Goal: Complete application form: Complete application form

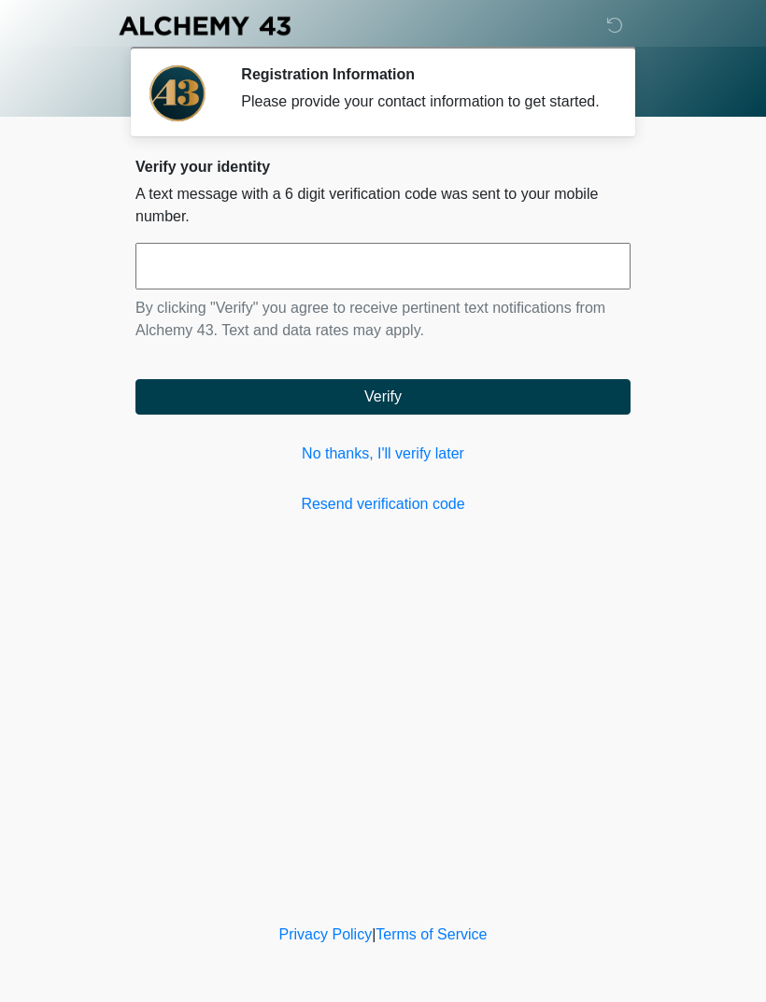
click at [390, 290] on input "text" at bounding box center [382, 266] width 495 height 47
type input "******"
click at [469, 412] on button "Verify" at bounding box center [382, 396] width 495 height 35
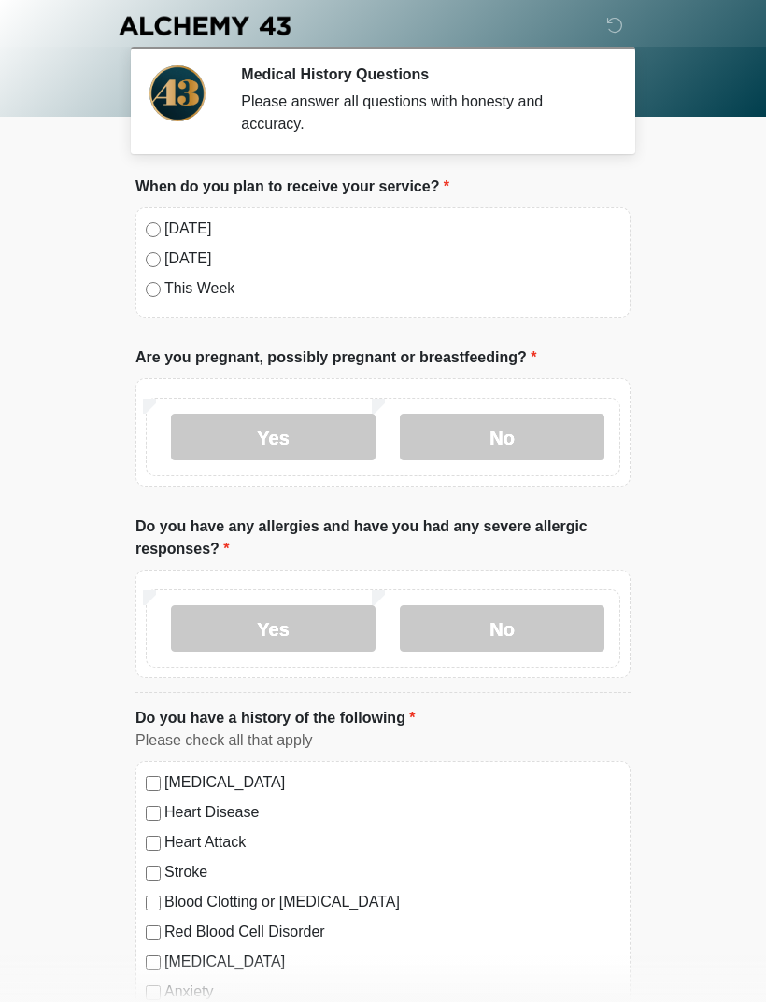
click at [166, 229] on label "[DATE]" at bounding box center [392, 229] width 456 height 22
click at [478, 443] on label "No" at bounding box center [502, 437] width 205 height 47
click at [484, 430] on label "No" at bounding box center [502, 437] width 205 height 47
click at [516, 432] on label "No" at bounding box center [502, 437] width 205 height 47
click at [504, 449] on label "No" at bounding box center [502, 437] width 205 height 47
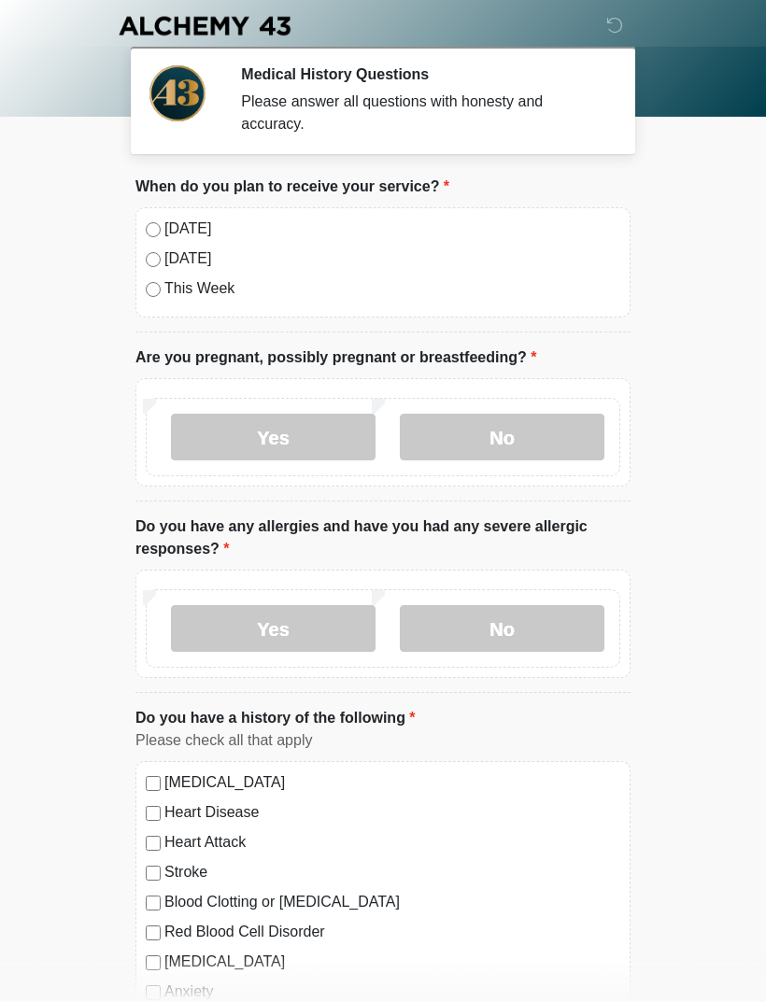
click at [527, 617] on label "No" at bounding box center [502, 628] width 205 height 47
click at [545, 631] on label "No" at bounding box center [502, 628] width 205 height 47
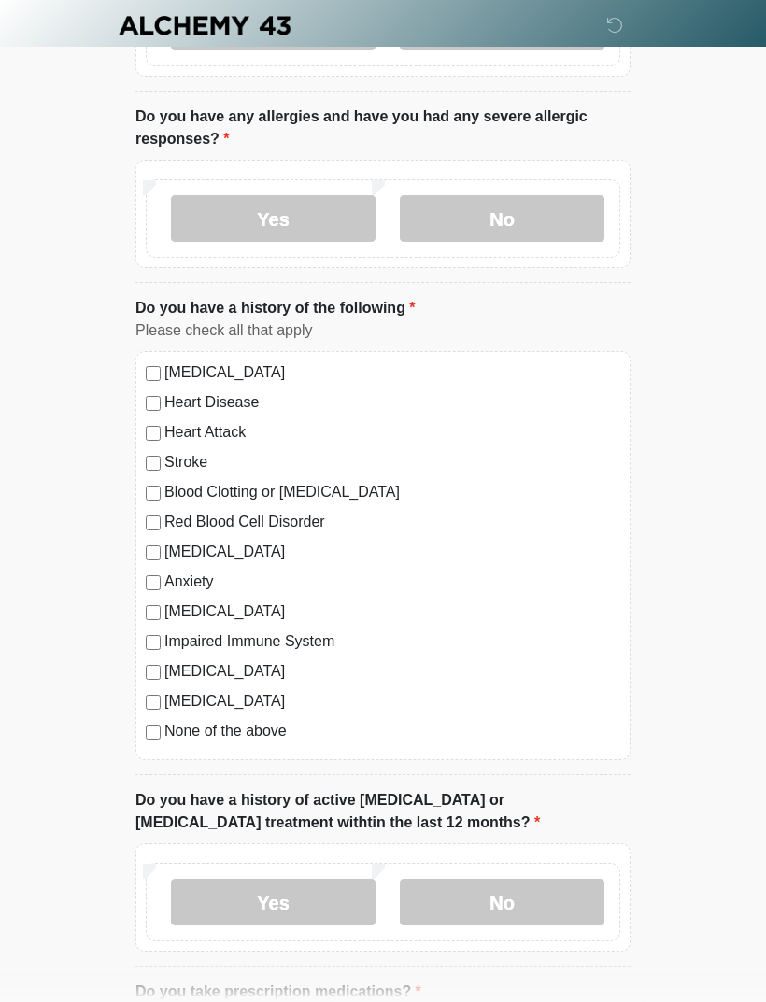
scroll to position [421, 0]
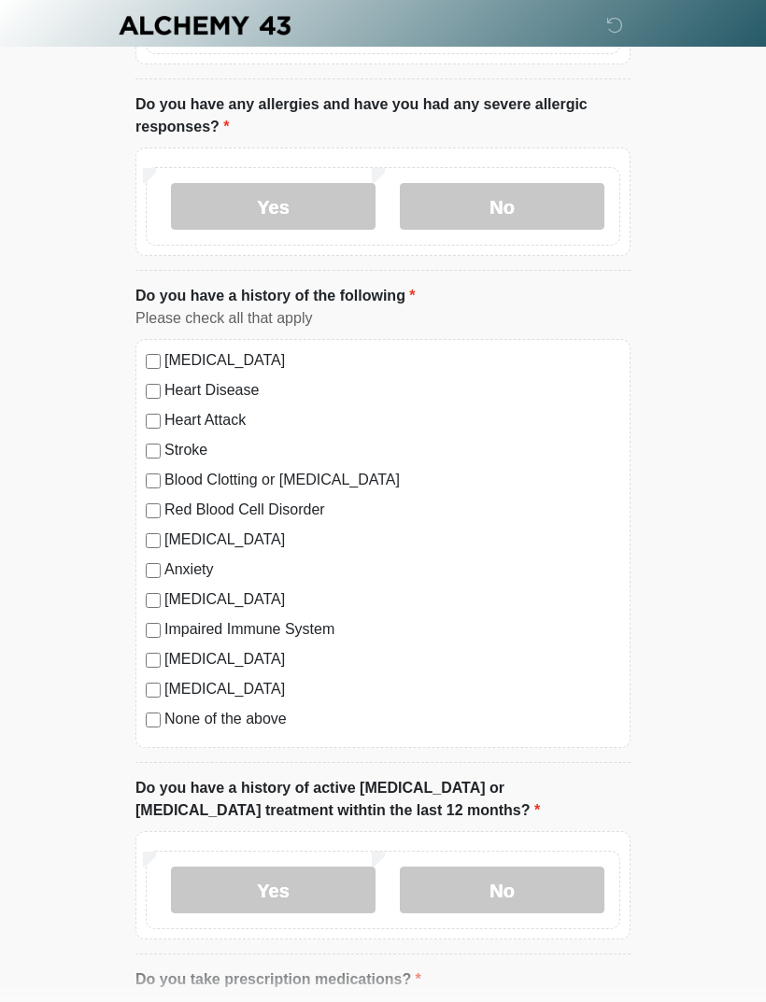
click at [209, 571] on label "Anxiety" at bounding box center [392, 571] width 456 height 22
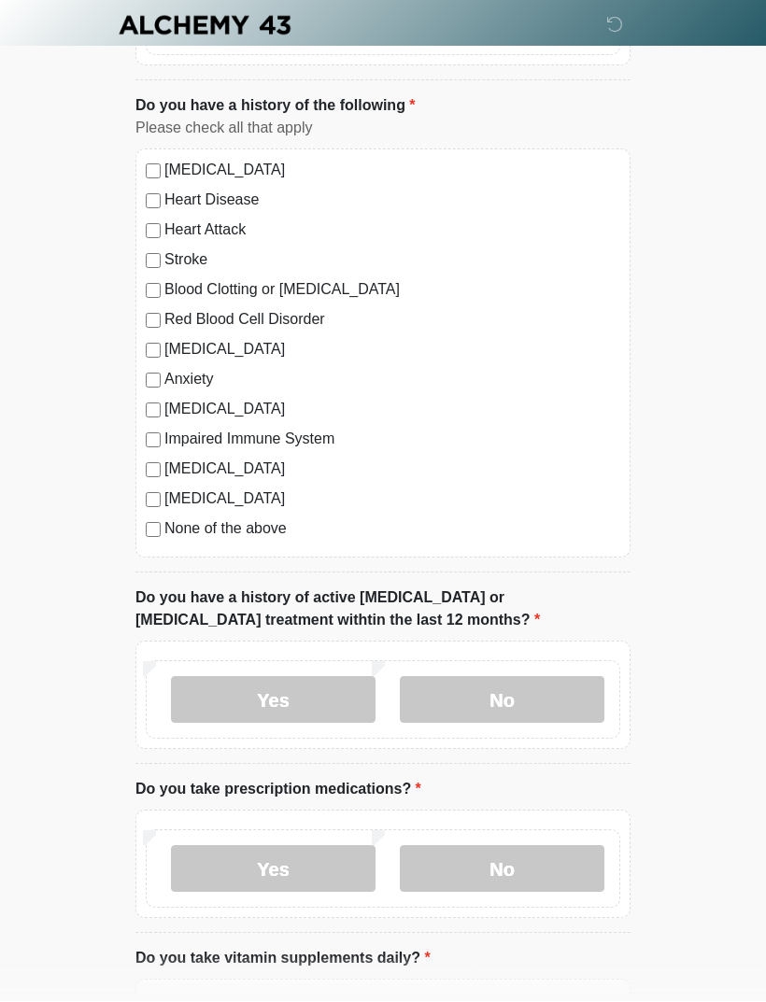
click at [512, 680] on label "No" at bounding box center [502, 700] width 205 height 47
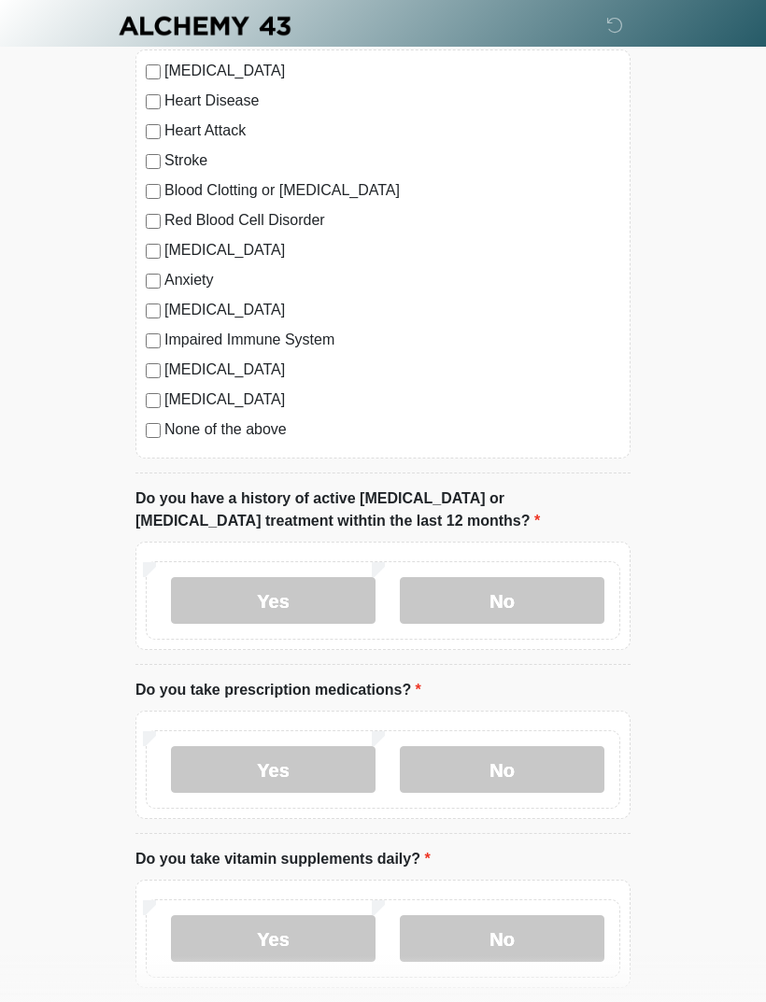
scroll to position [719, 0]
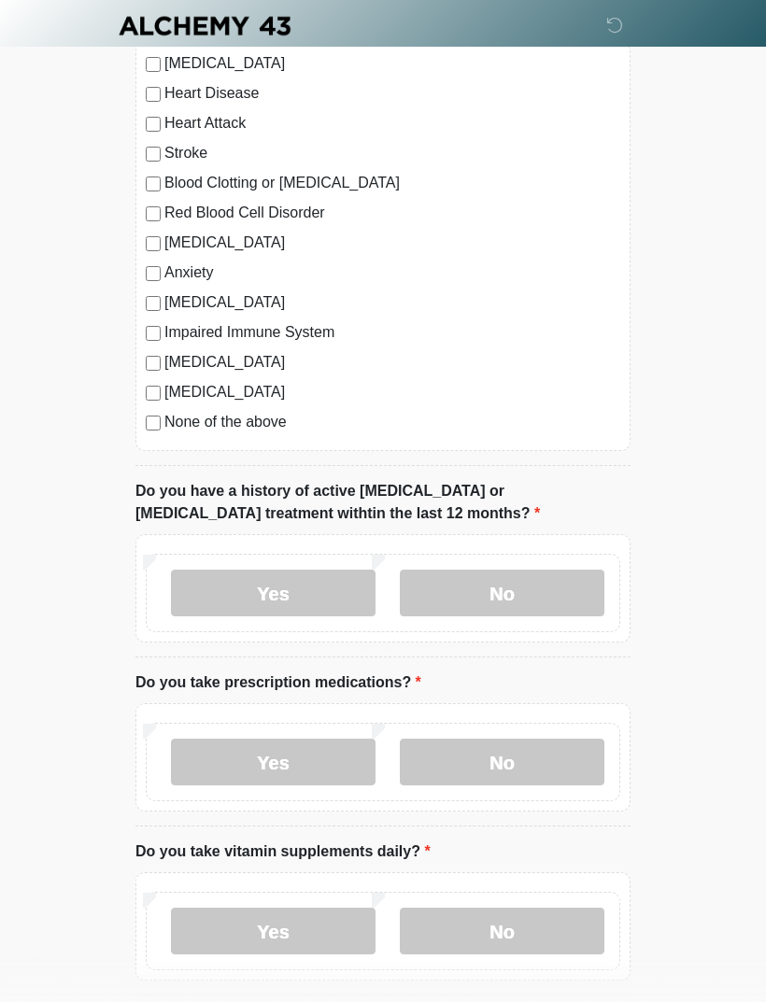
click at [319, 756] on label "Yes" at bounding box center [273, 762] width 205 height 47
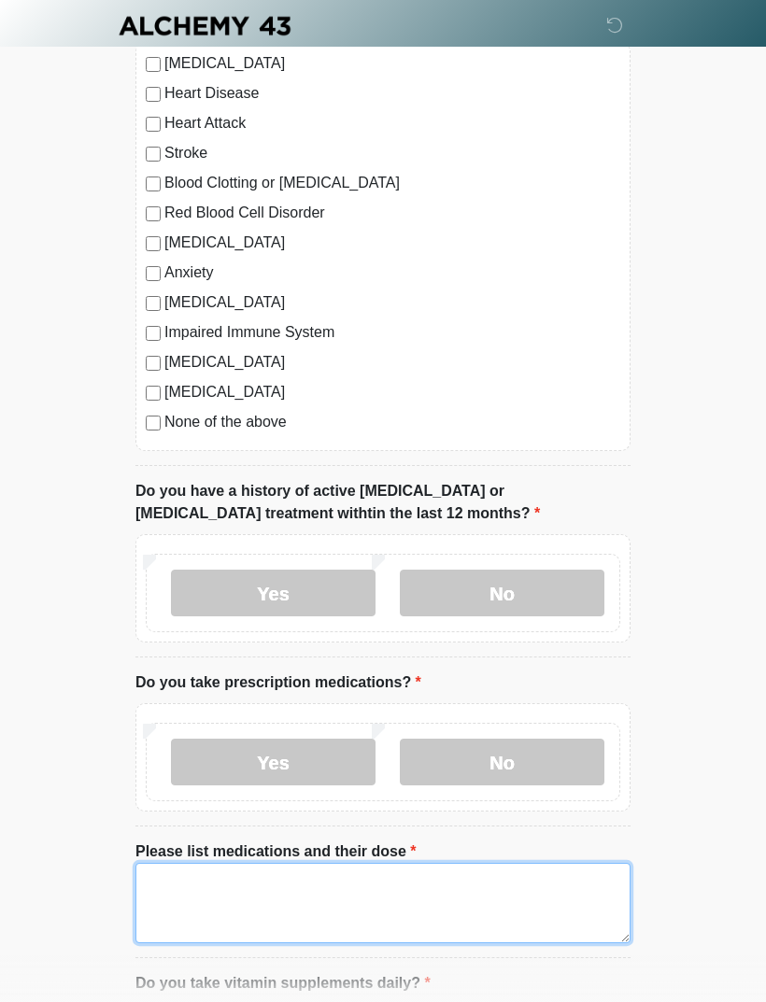
click at [455, 899] on textarea "Please list medications and their dose" at bounding box center [382, 903] width 495 height 80
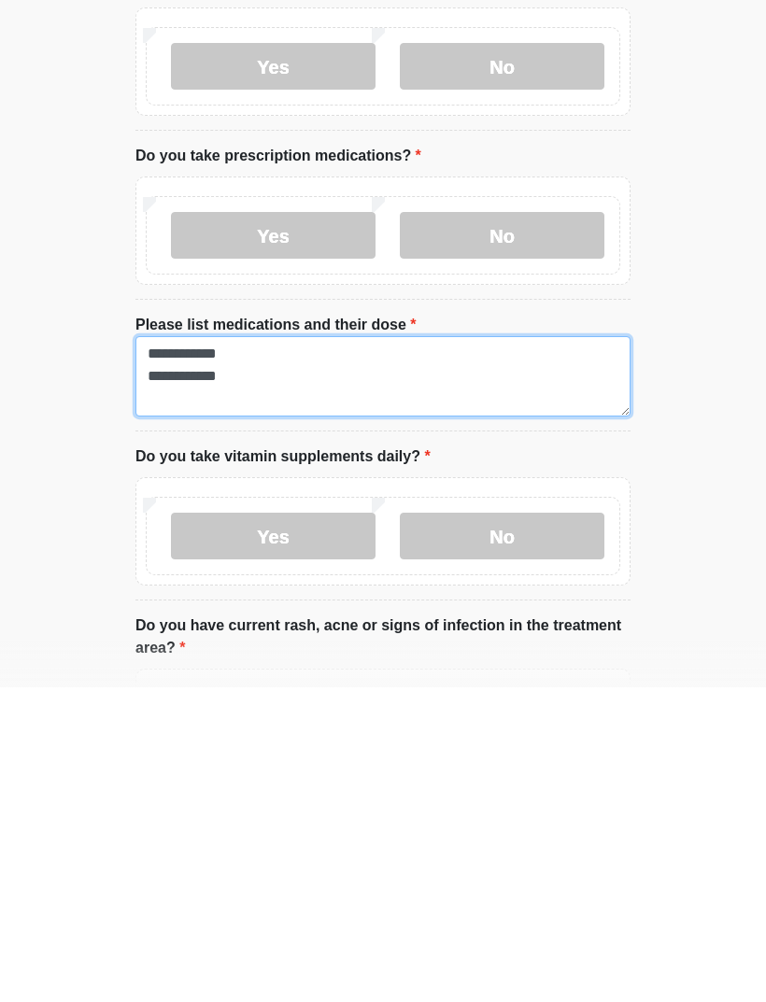
type textarea "**********"
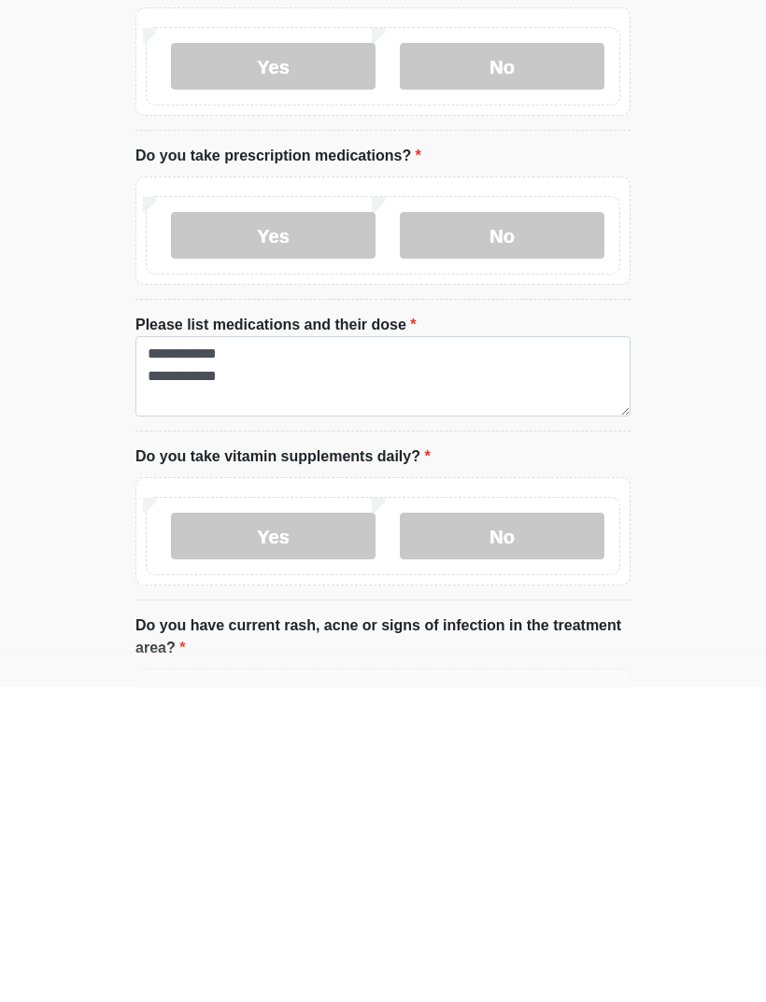
click at [298, 828] on label "Yes" at bounding box center [273, 851] width 205 height 47
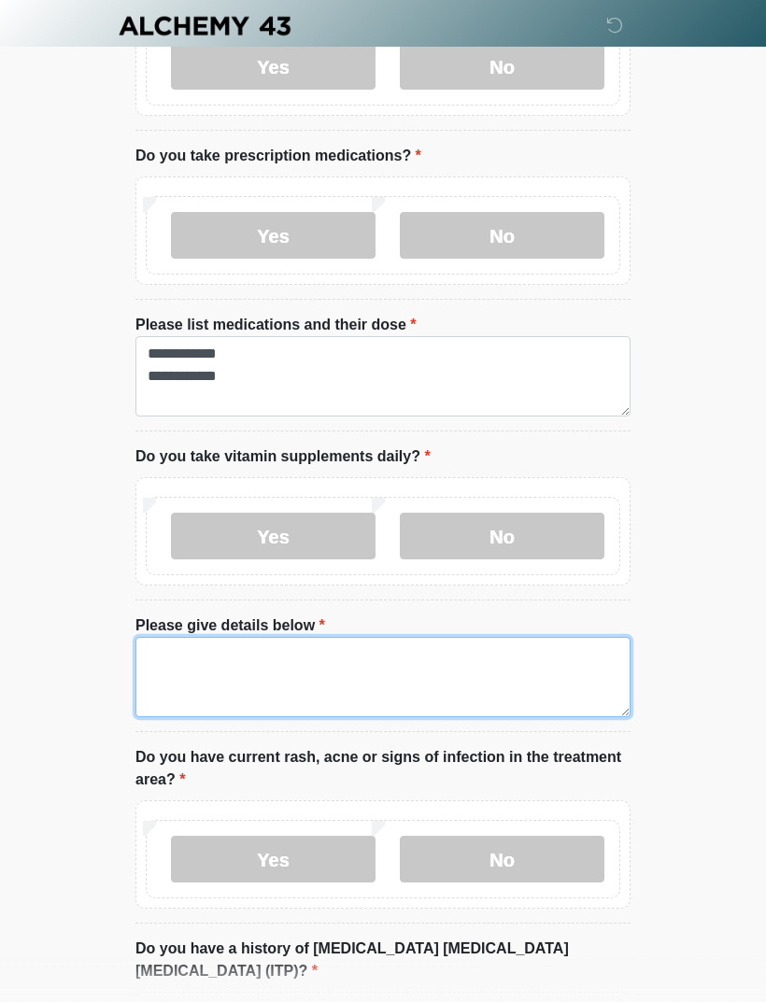
click at [457, 685] on textarea "Please give details below" at bounding box center [382, 677] width 495 height 80
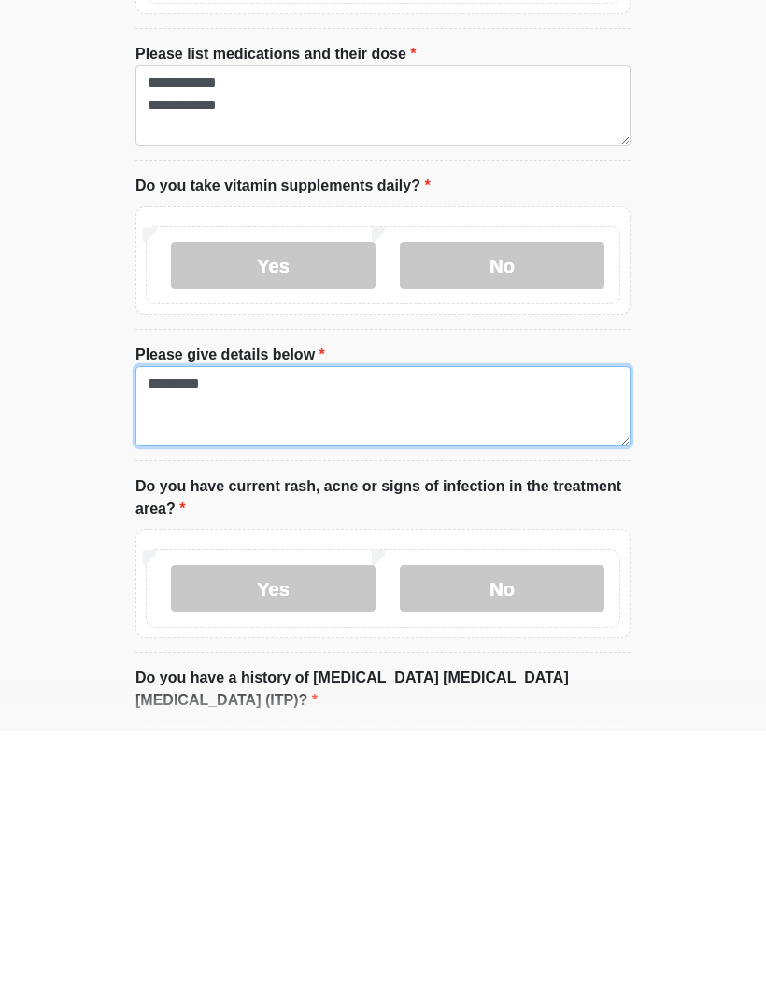
type textarea "*********"
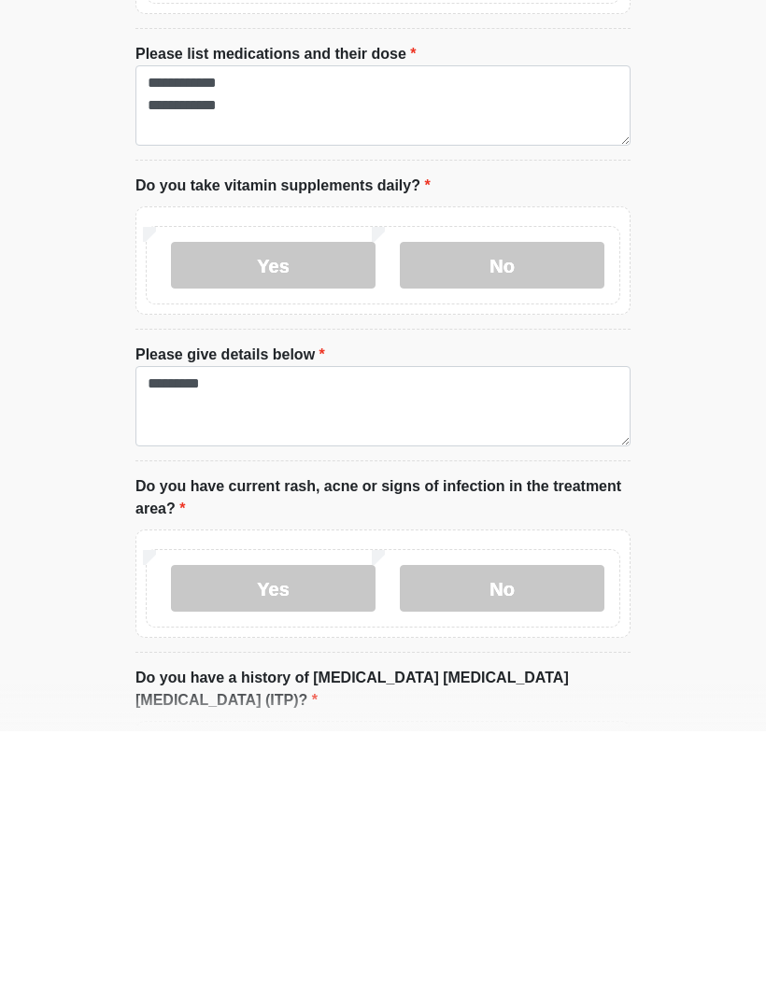
click at [503, 746] on label "Do you have current rash, acne or signs of infection in the treatment area?" at bounding box center [382, 768] width 495 height 45
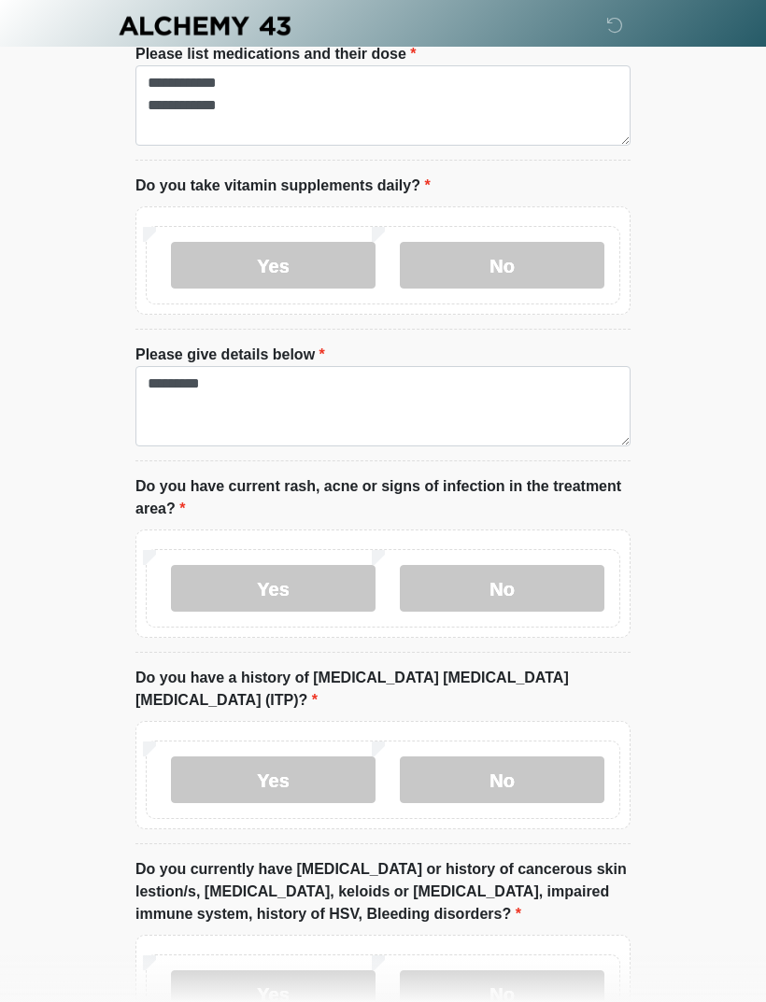
click at [536, 589] on label "No" at bounding box center [502, 588] width 205 height 47
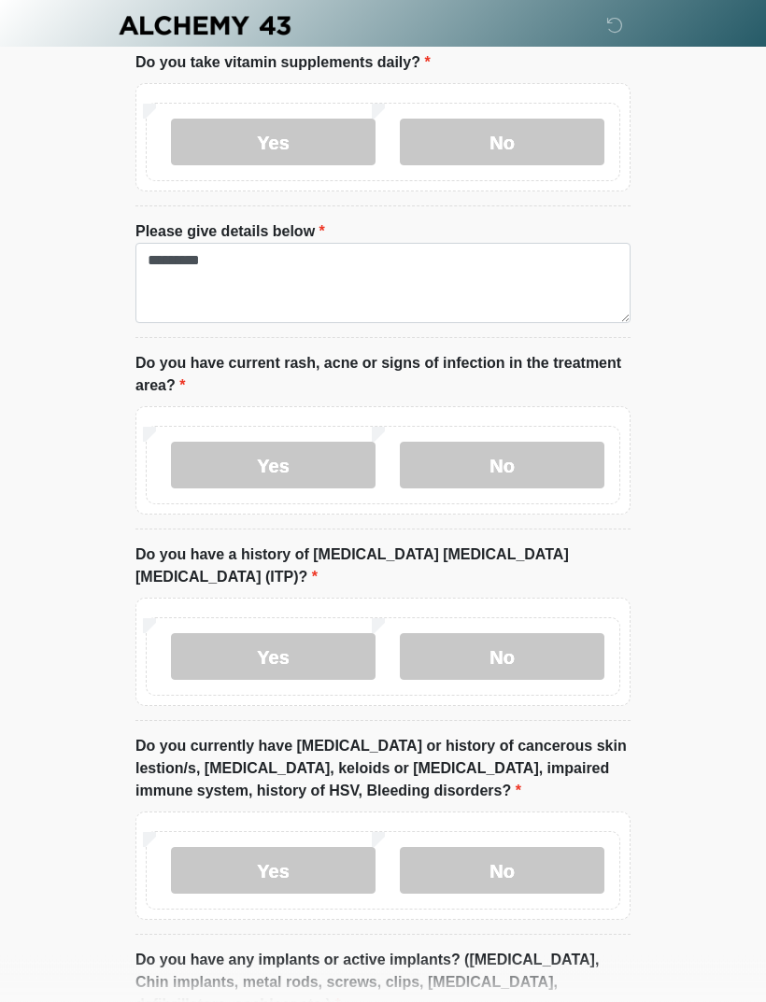
click at [532, 634] on label "No" at bounding box center [502, 657] width 205 height 47
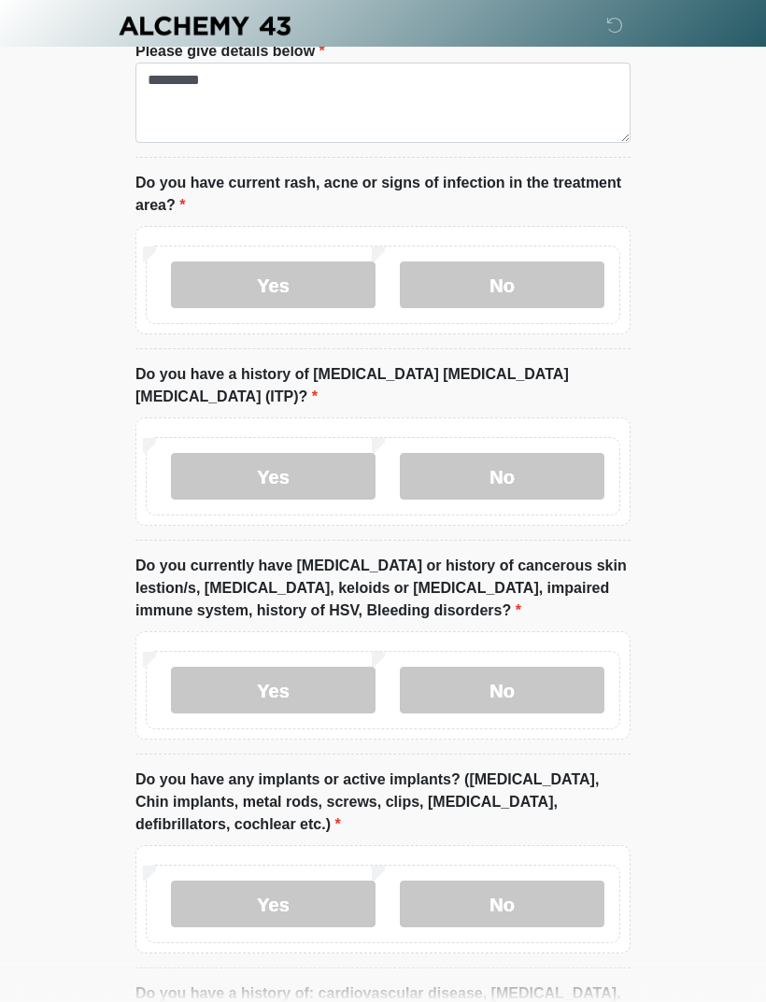
scroll to position [1822, 0]
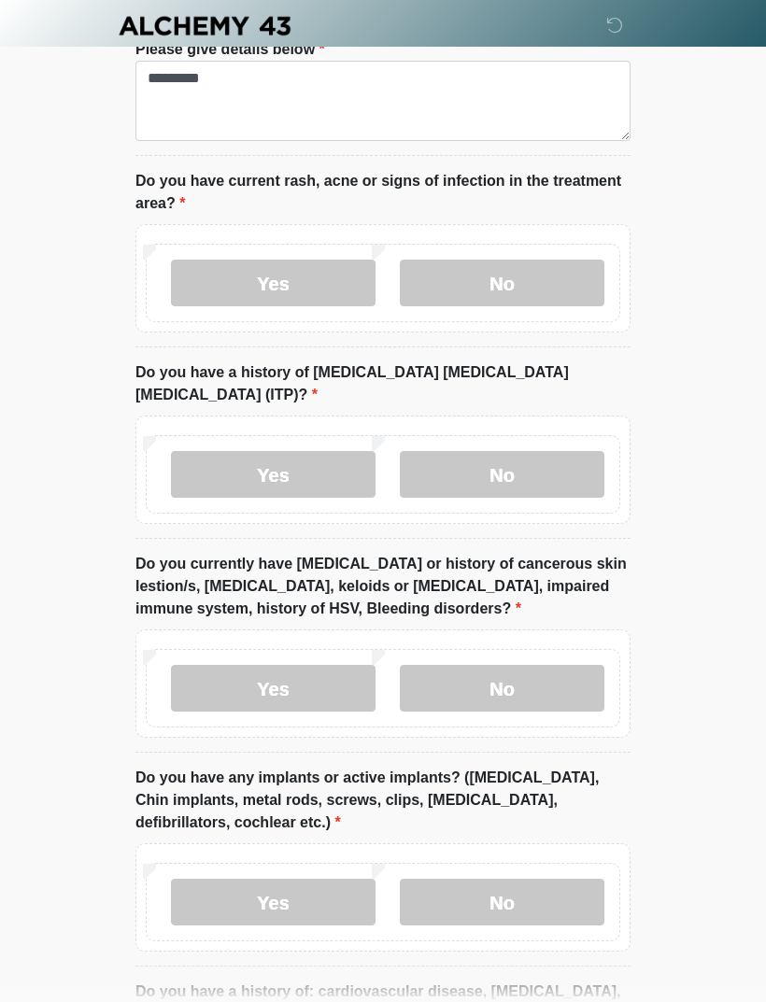
click at [511, 673] on label "No" at bounding box center [502, 688] width 205 height 47
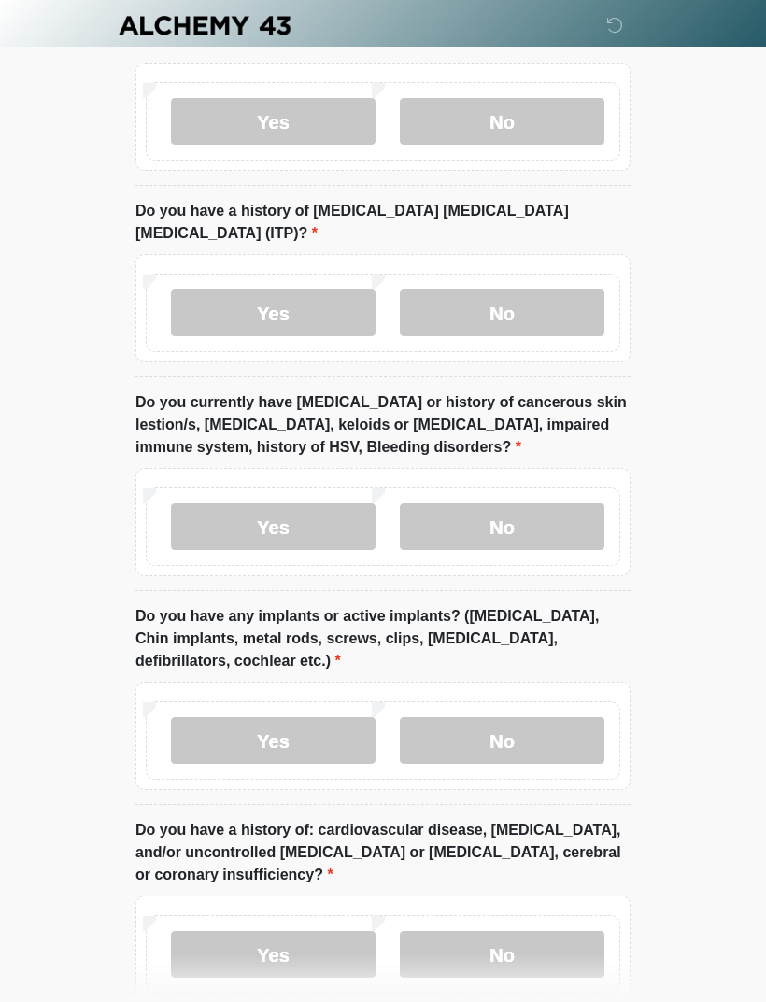
click at [509, 727] on label "No" at bounding box center [502, 741] width 205 height 47
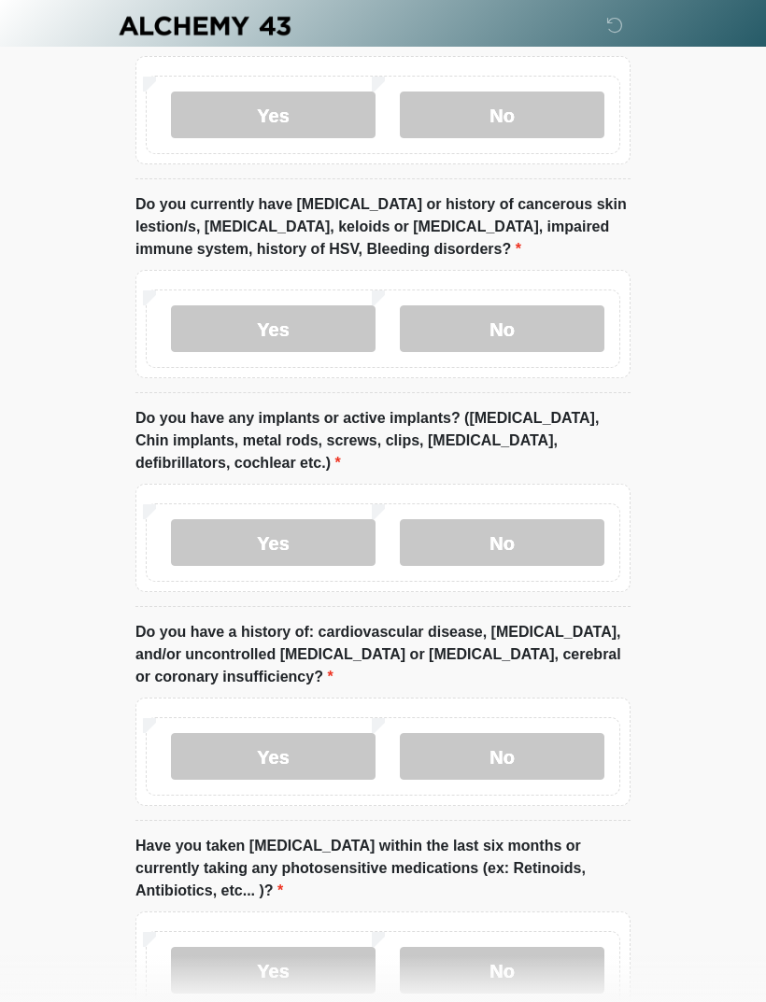
scroll to position [2186, 0]
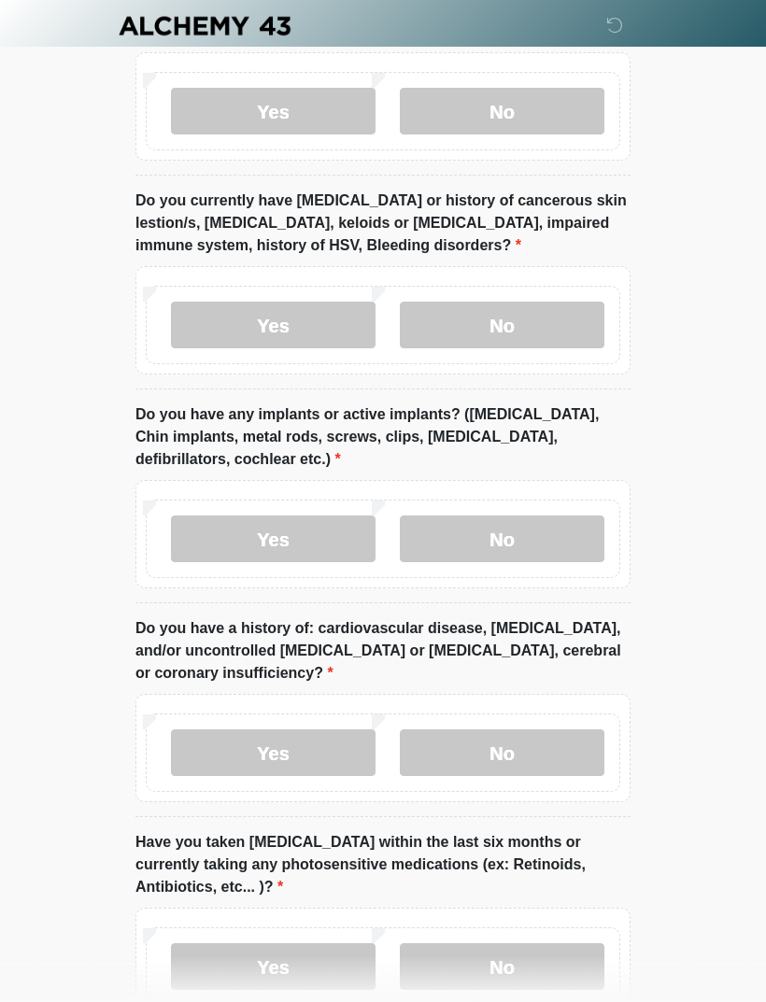
click at [523, 736] on label "No" at bounding box center [502, 753] width 205 height 47
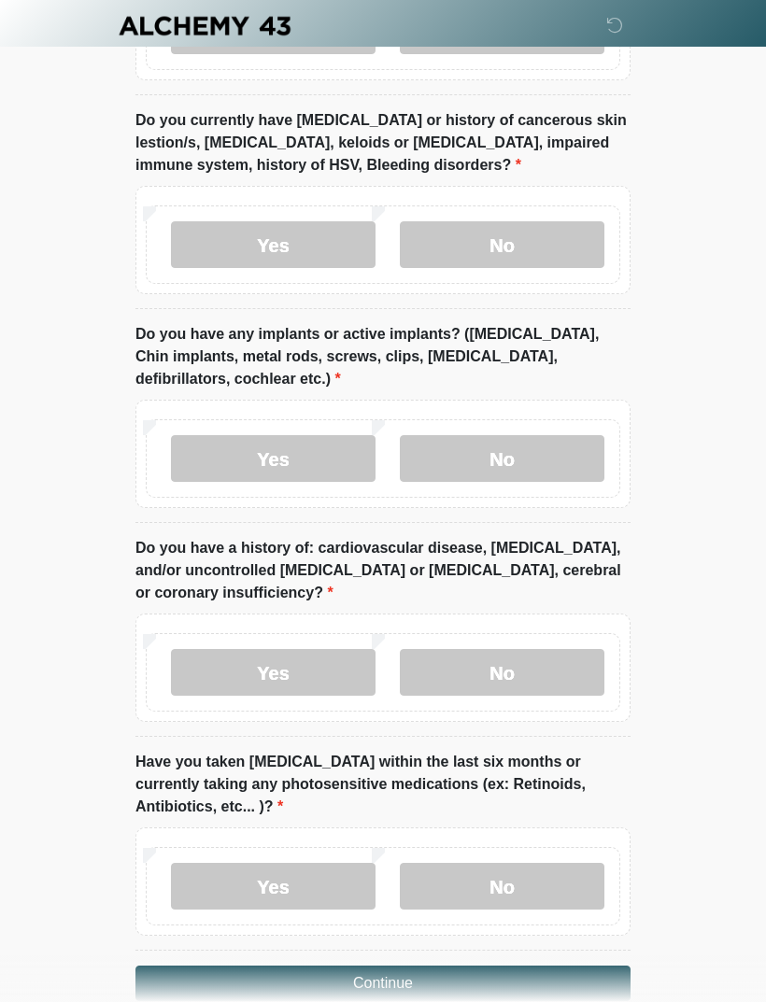
scroll to position [2277, 0]
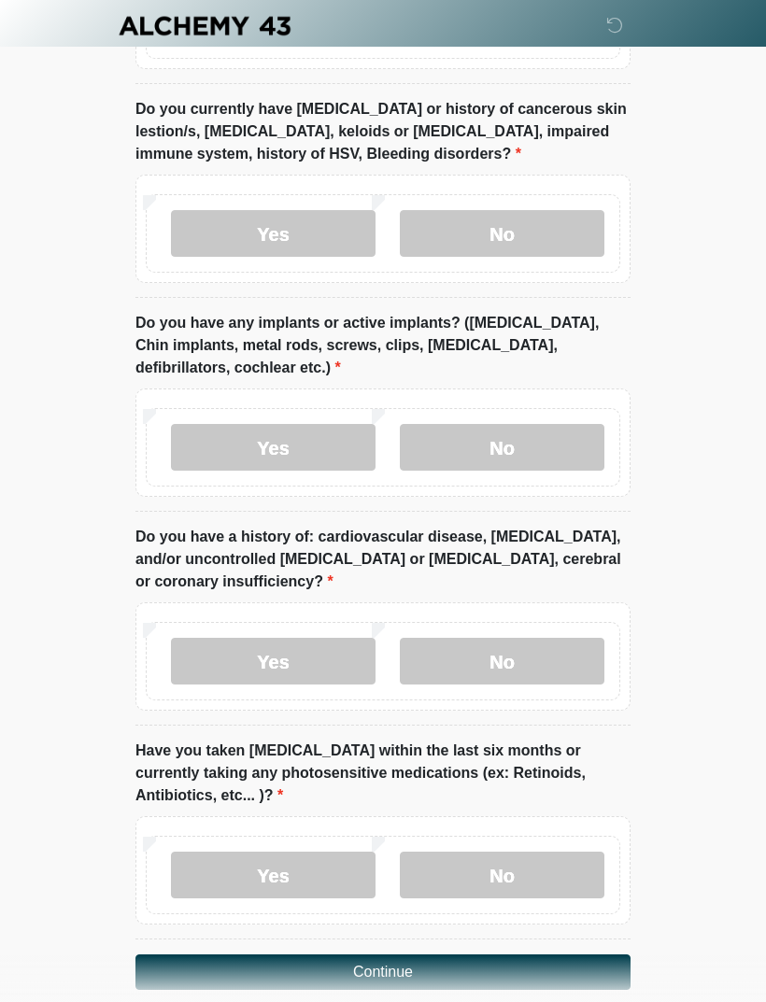
click at [522, 858] on label "No" at bounding box center [502, 875] width 205 height 47
click at [548, 955] on button "Continue" at bounding box center [382, 972] width 495 height 35
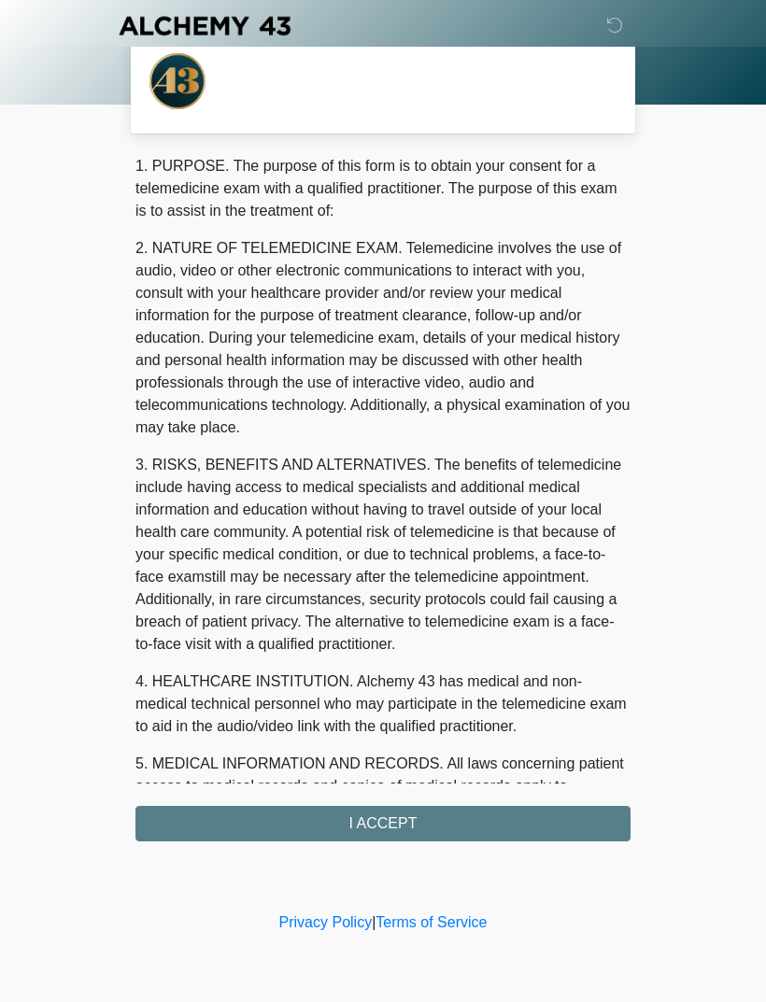
scroll to position [0, 0]
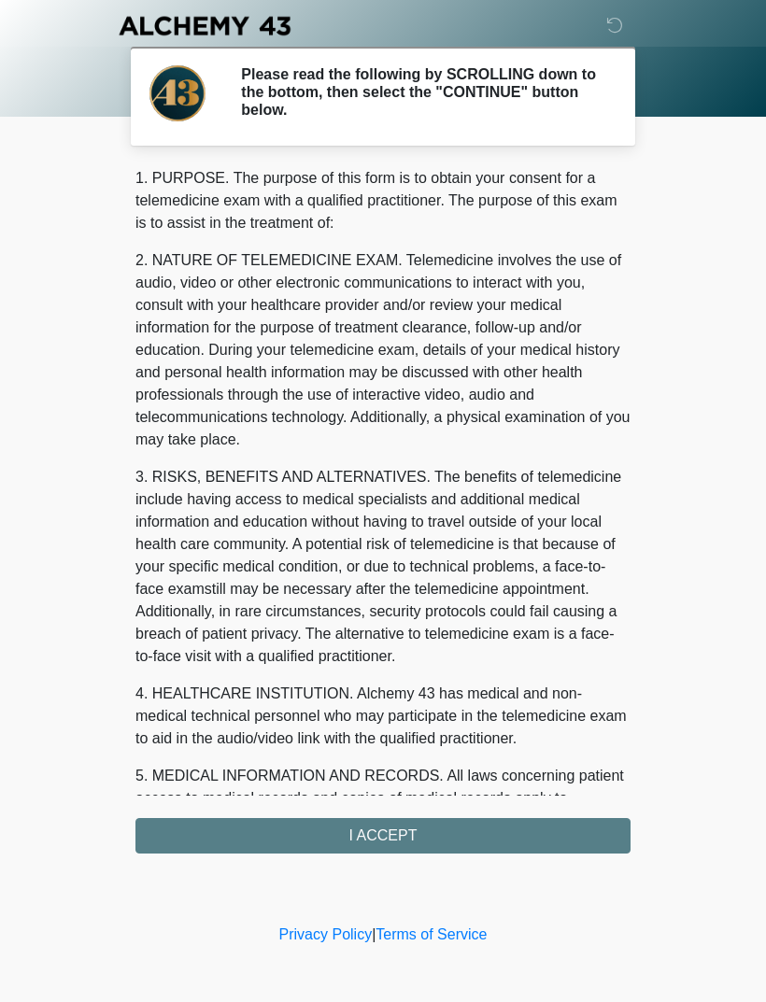
click at [357, 823] on div "1. PURPOSE. The purpose of this form is to obtain your consent for a telemedici…" at bounding box center [382, 510] width 495 height 687
click at [367, 832] on div "1. PURPOSE. The purpose of this form is to obtain your consent for a telemedici…" at bounding box center [382, 510] width 495 height 687
click at [549, 840] on div "1. PURPOSE. The purpose of this form is to obtain your consent for a telemedici…" at bounding box center [382, 510] width 495 height 687
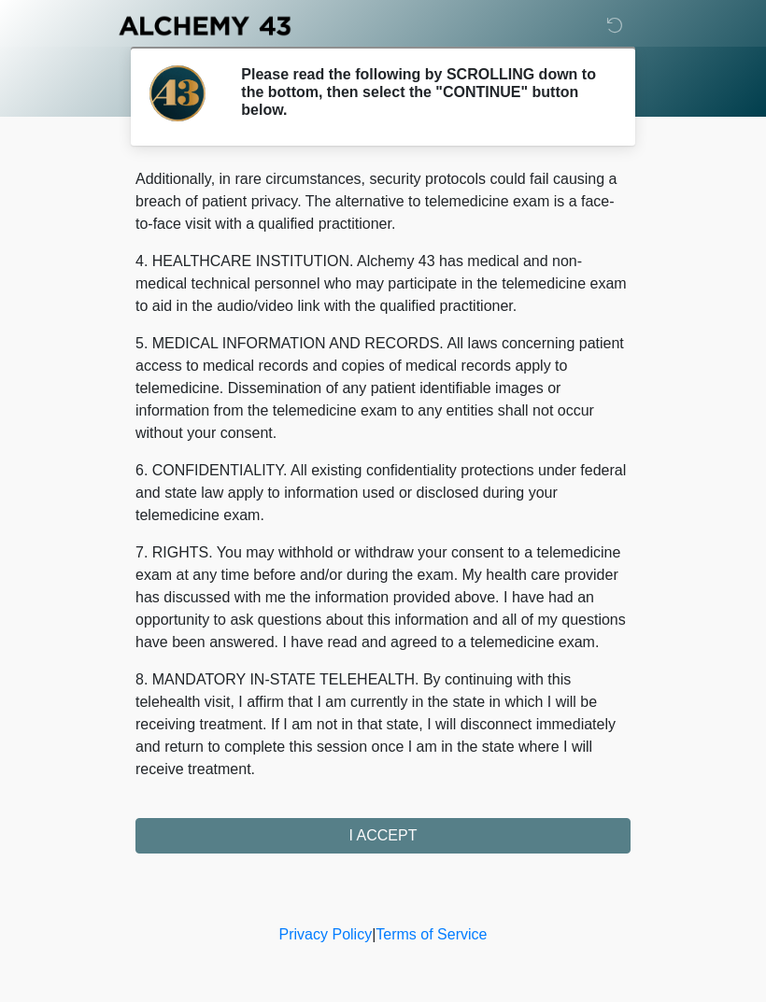
click at [523, 845] on div "1. PURPOSE. The purpose of this form is to obtain your consent for a telemedici…" at bounding box center [382, 510] width 495 height 687
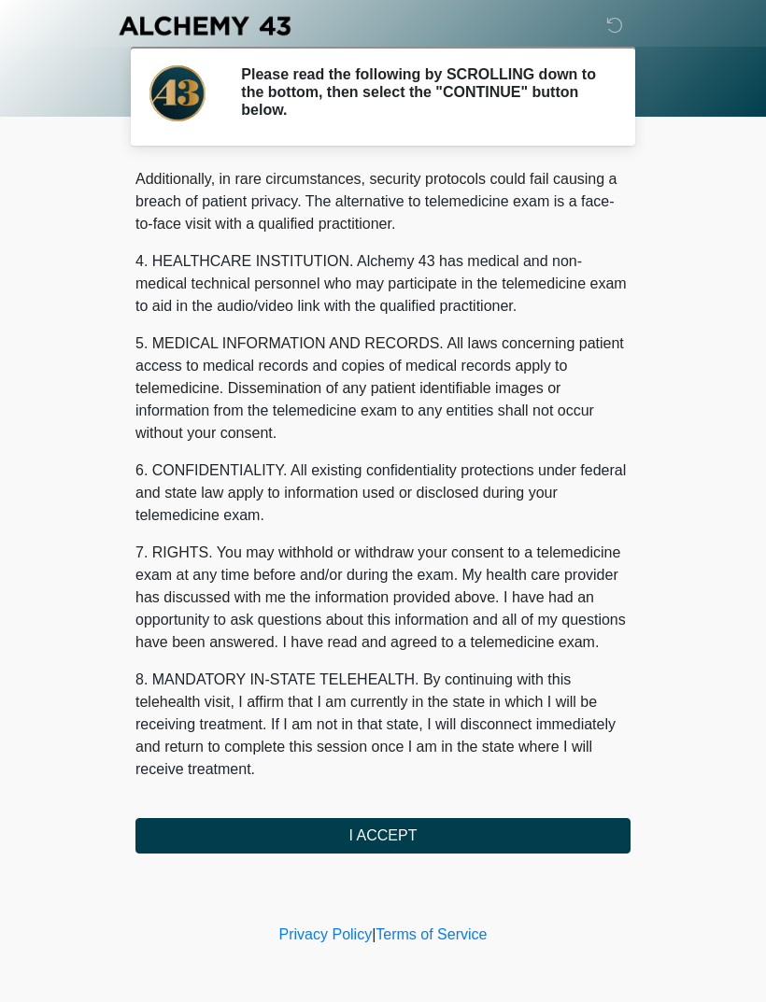
click at [522, 844] on button "I ACCEPT" at bounding box center [382, 835] width 495 height 35
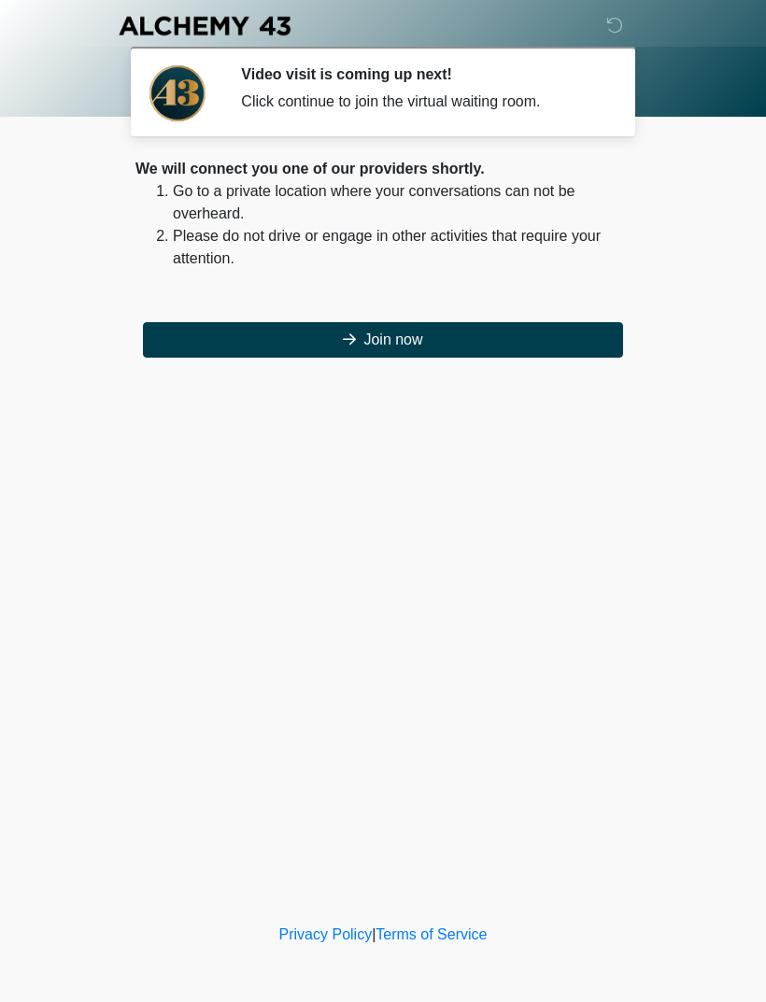
click at [348, 356] on button "Join now" at bounding box center [383, 339] width 480 height 35
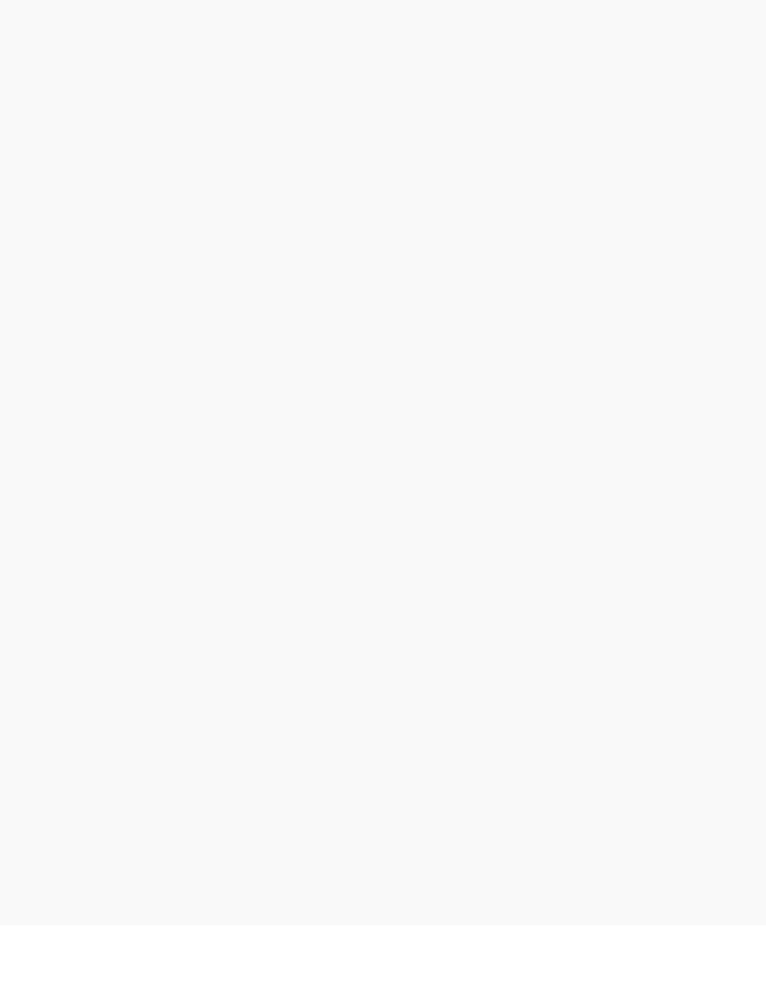
scroll to position [6, 0]
